Goal: Find specific page/section: Find specific page/section

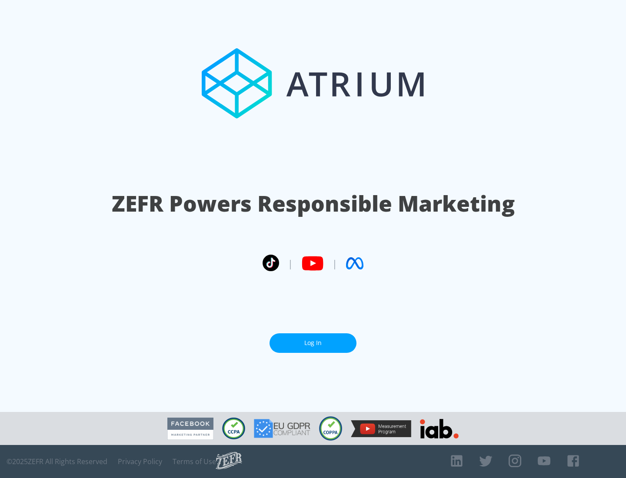
click at [313, 343] on link "Log In" at bounding box center [313, 343] width 87 height 20
